Goal: Task Accomplishment & Management: Manage account settings

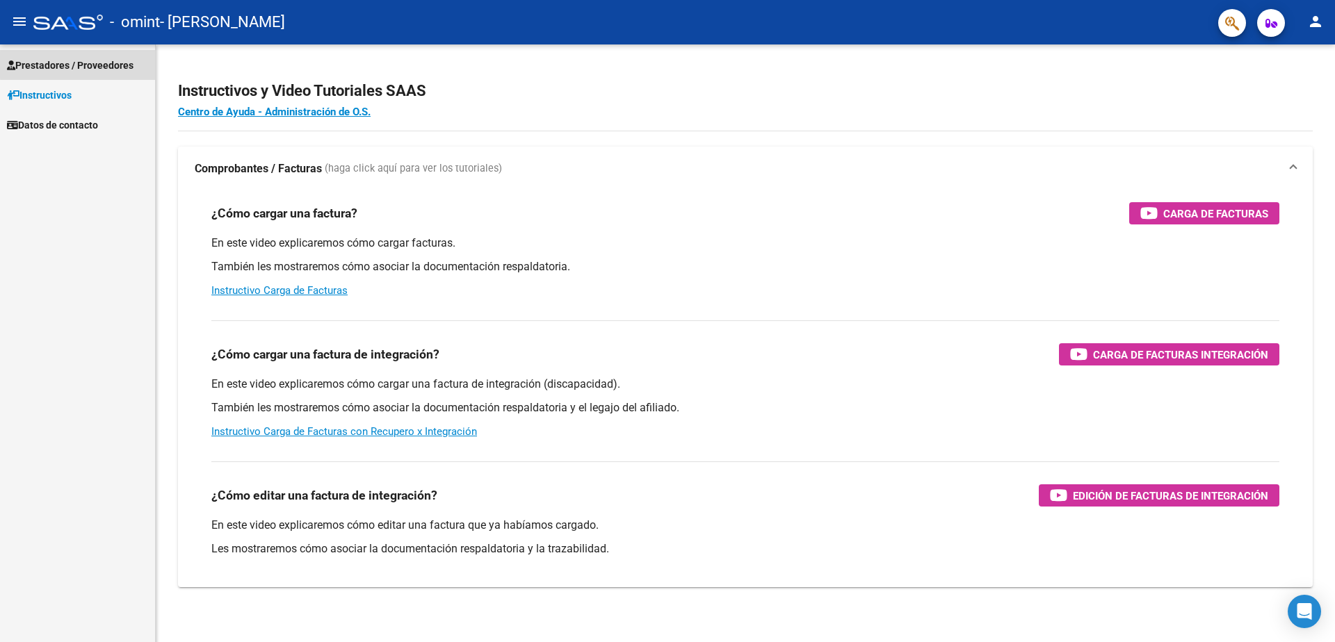
click at [79, 64] on span "Prestadores / Proveedores" at bounding box center [70, 65] width 127 height 15
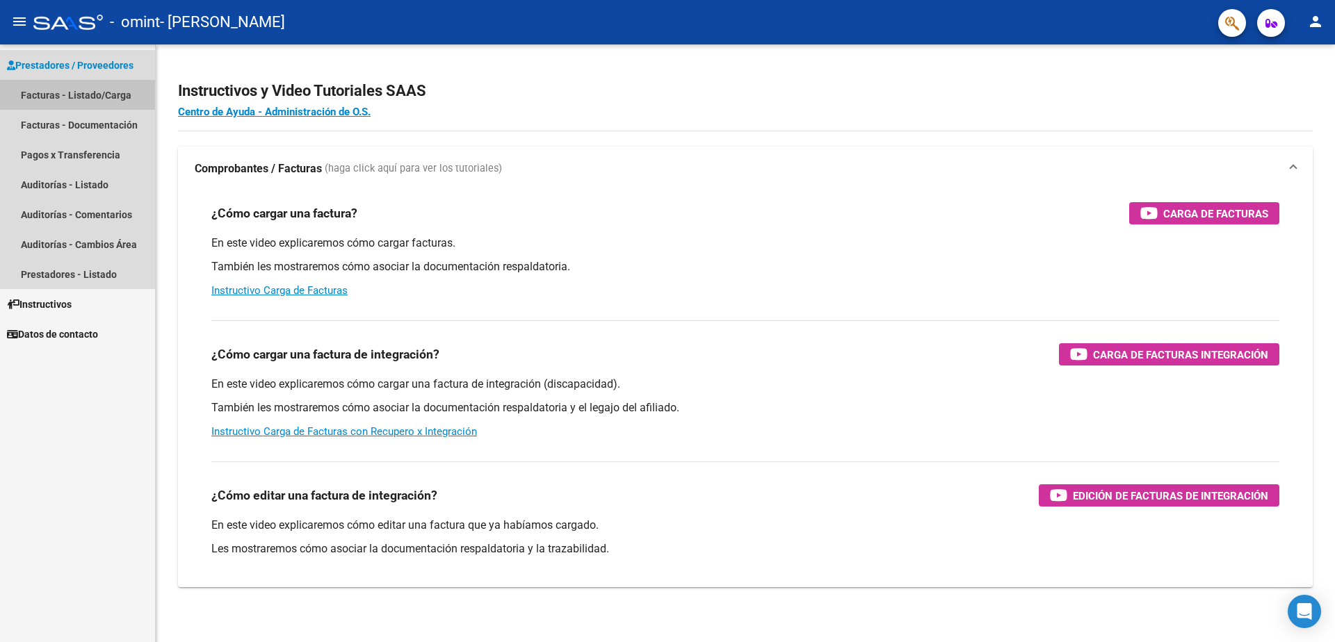
click at [61, 95] on link "Facturas - Listado/Carga" at bounding box center [77, 95] width 155 height 30
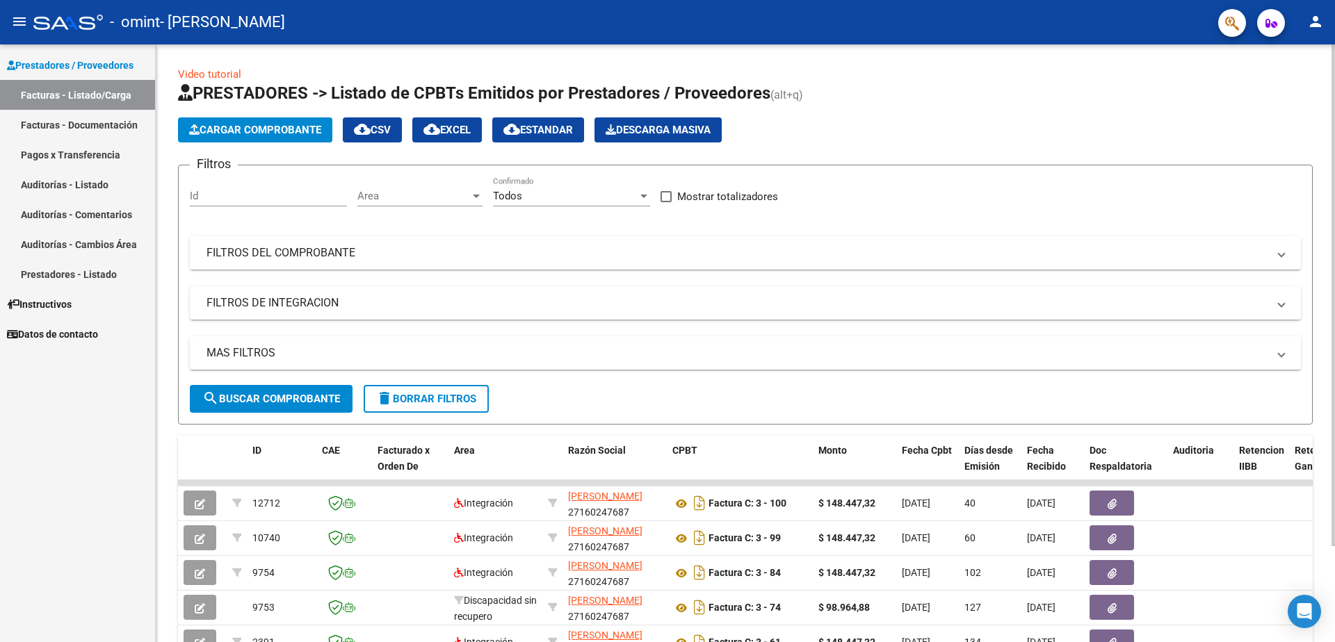
click at [228, 191] on input "Id" at bounding box center [268, 196] width 157 height 13
click at [208, 195] on input "Id" at bounding box center [268, 196] width 157 height 13
click at [473, 192] on div at bounding box center [476, 195] width 13 height 11
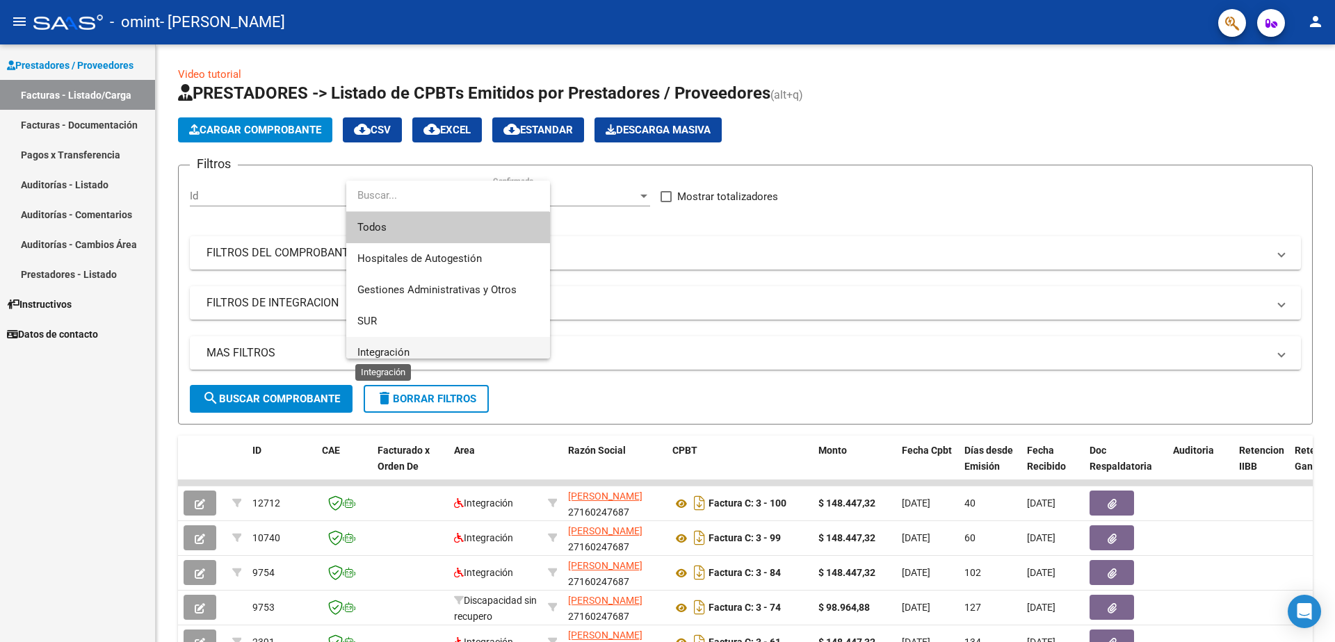
click at [385, 352] on span "Integración" at bounding box center [383, 352] width 52 height 13
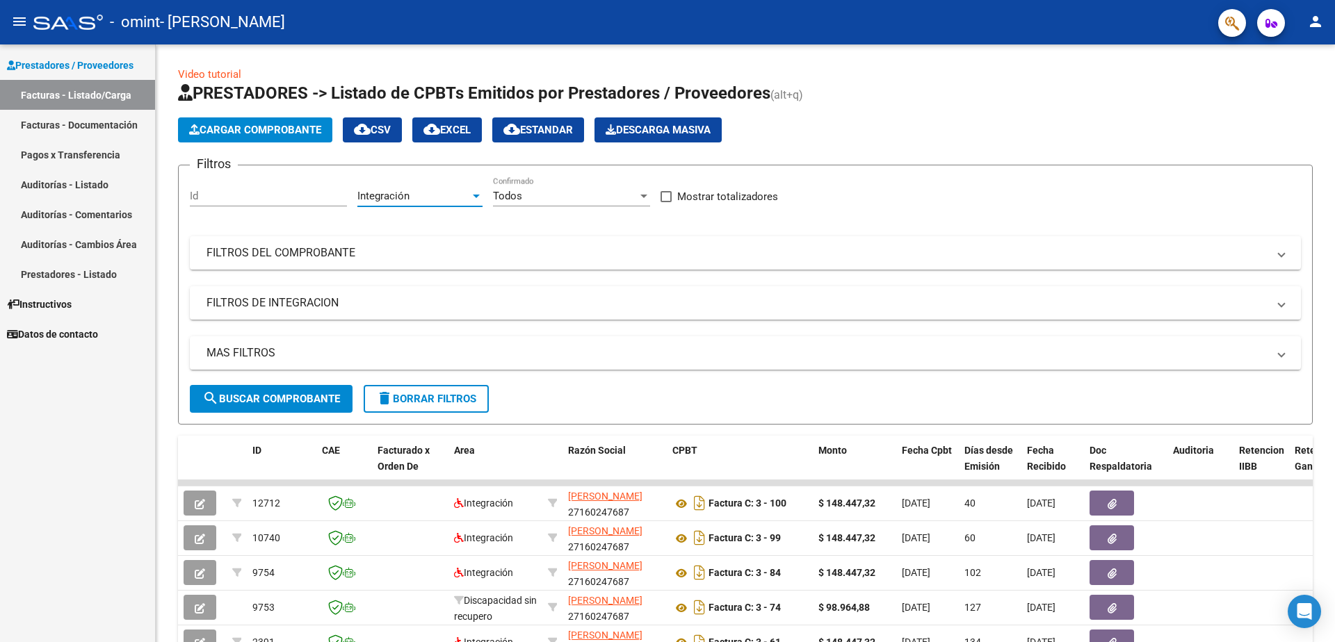
scroll to position [10, 0]
click at [640, 192] on div at bounding box center [643, 195] width 13 height 11
click at [712, 241] on div at bounding box center [667, 321] width 1335 height 642
click at [65, 124] on link "Facturas - Documentación" at bounding box center [77, 125] width 155 height 30
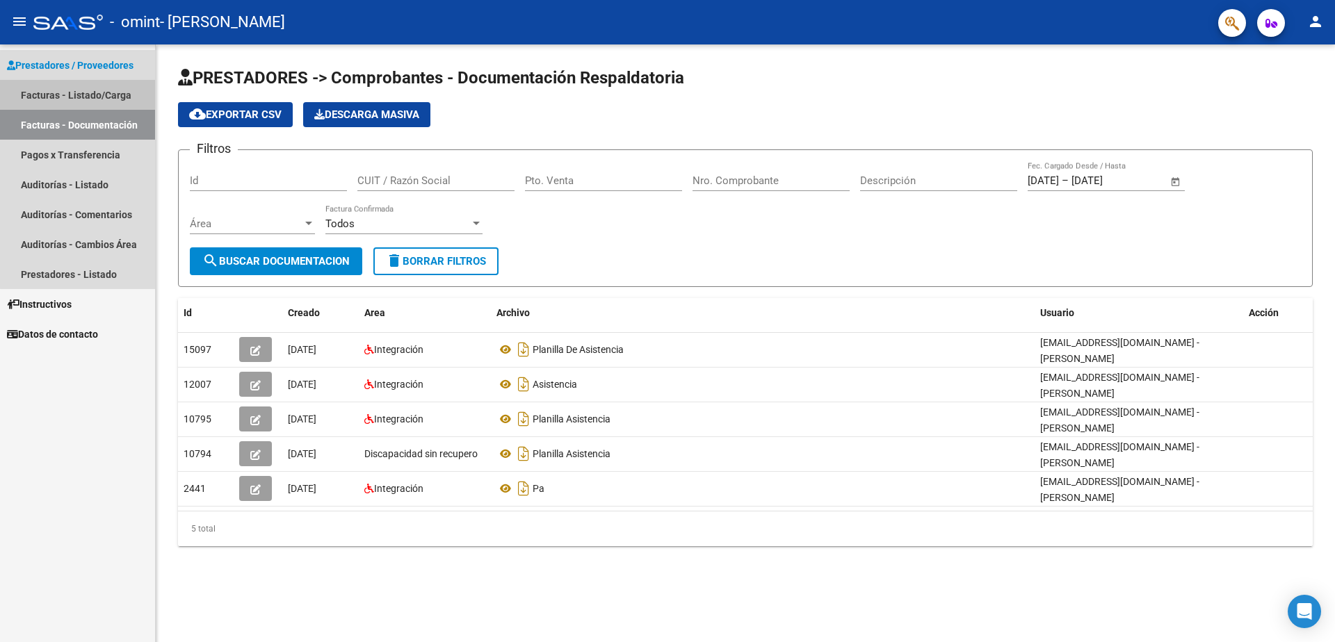
click at [83, 92] on link "Facturas - Listado/Carga" at bounding box center [77, 95] width 155 height 30
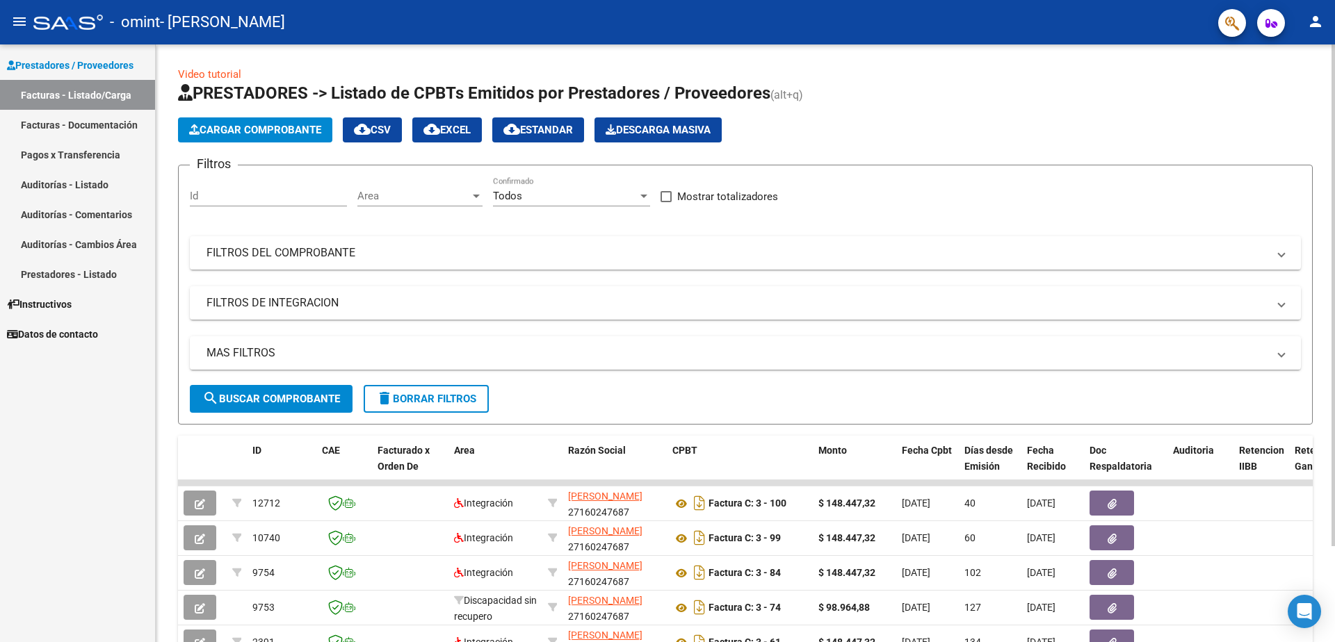
click at [259, 195] on input "Id" at bounding box center [268, 196] width 157 height 13
click at [466, 200] on span "Area" at bounding box center [413, 196] width 113 height 13
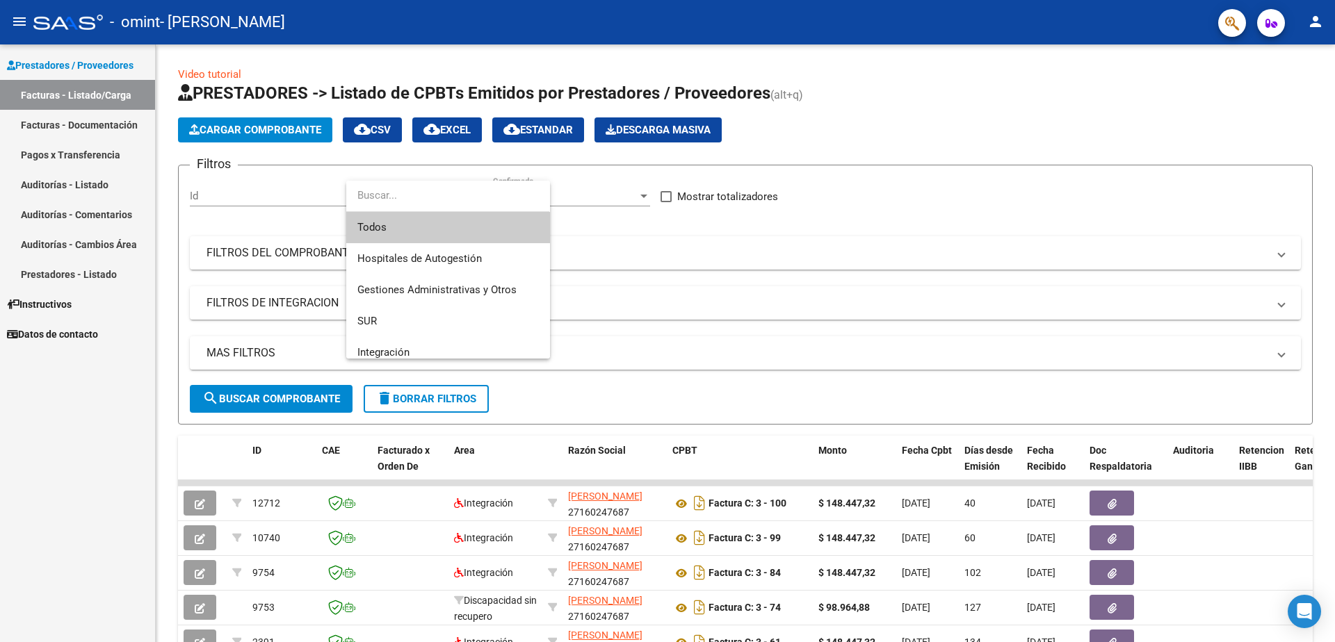
click at [720, 264] on div at bounding box center [667, 321] width 1335 height 642
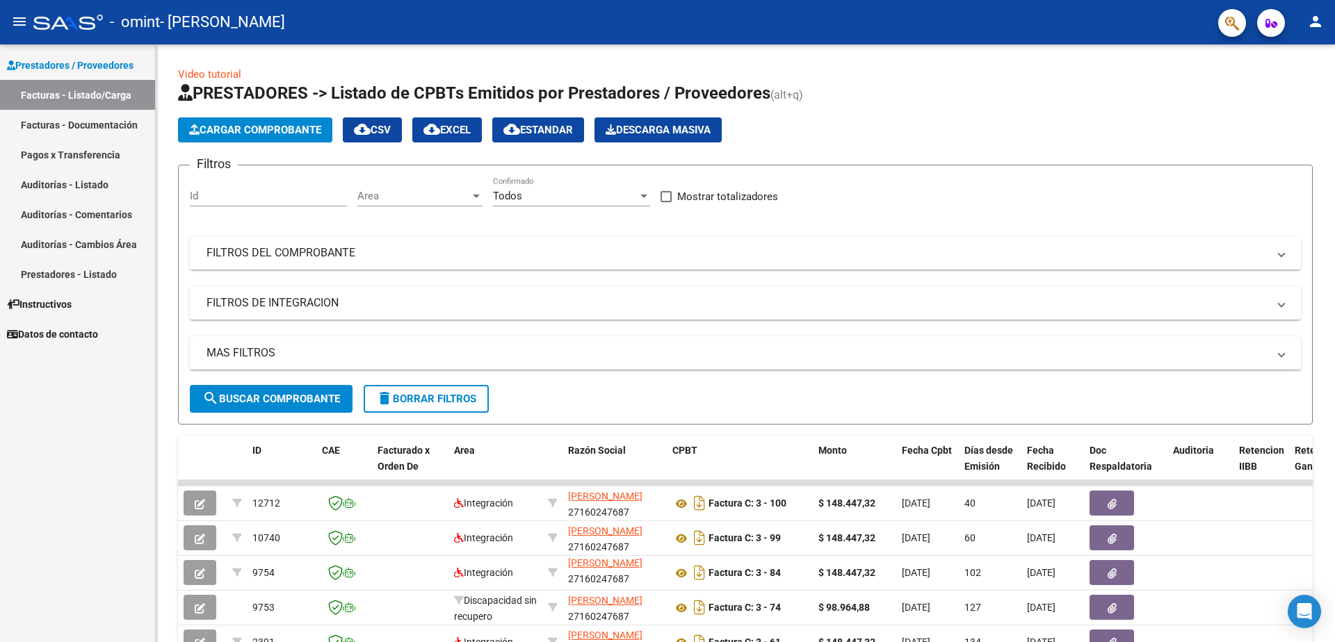
click at [1316, 24] on mat-icon "person" at bounding box center [1315, 21] width 17 height 17
click at [1283, 91] on button "exit_to_app Salir" at bounding box center [1286, 91] width 85 height 33
